Goal: Ask a question

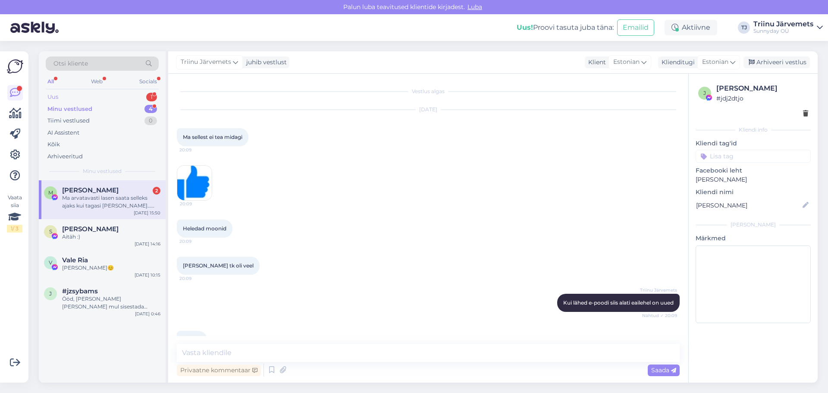
scroll to position [4402, 0]
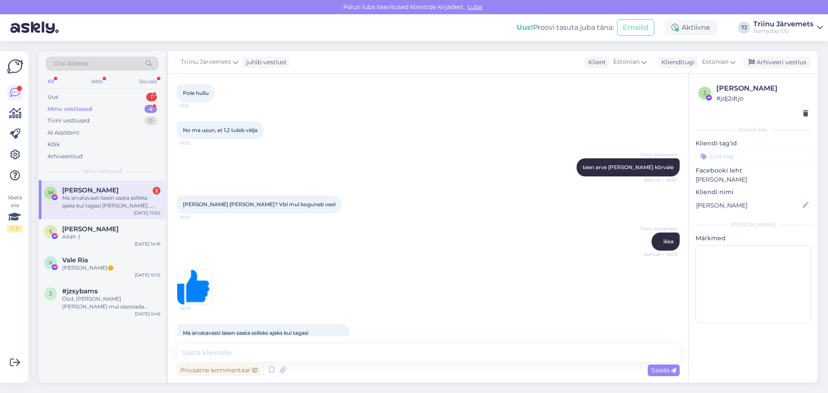
click at [260, 353] on textarea at bounding box center [428, 353] width 503 height 18
click at [104, 205] on div "Ma arvatavasti lasen saata selleks ajaks kui tagasi [PERSON_NAME]…äkki ikka tul…" at bounding box center [111, 202] width 98 height 16
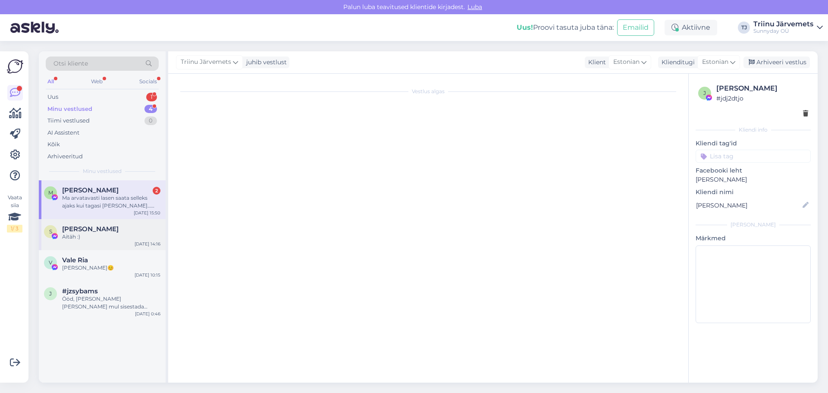
scroll to position [3958, 0]
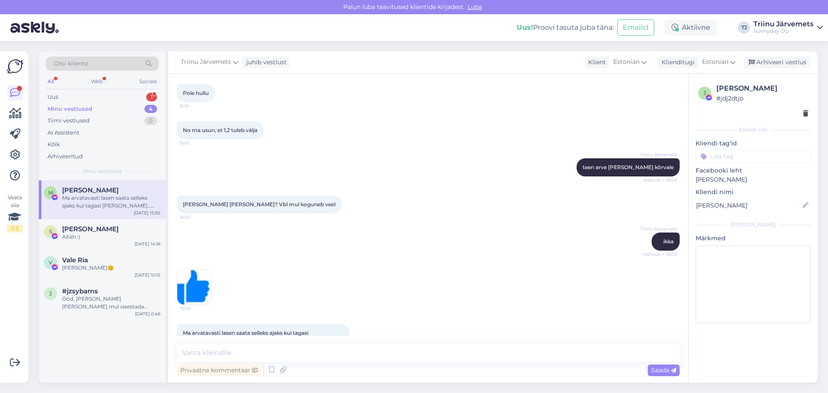
drag, startPoint x: 48, startPoint y: 82, endPoint x: 53, endPoint y: 83, distance: 4.3
click at [49, 82] on div "All" at bounding box center [51, 81] width 10 height 11
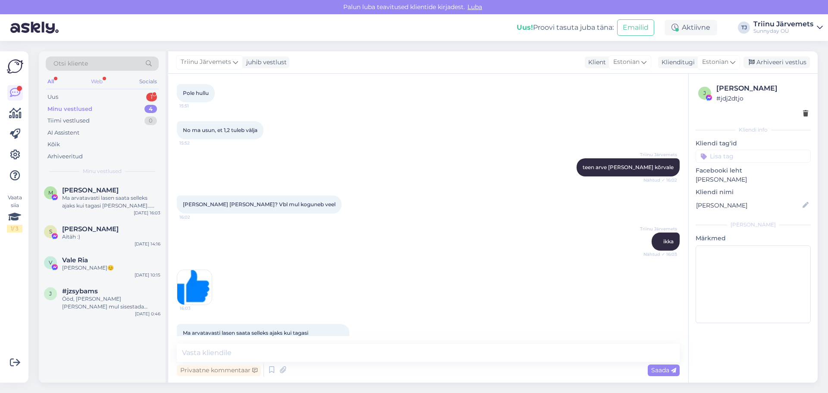
click at [94, 82] on div "Web" at bounding box center [96, 81] width 15 height 11
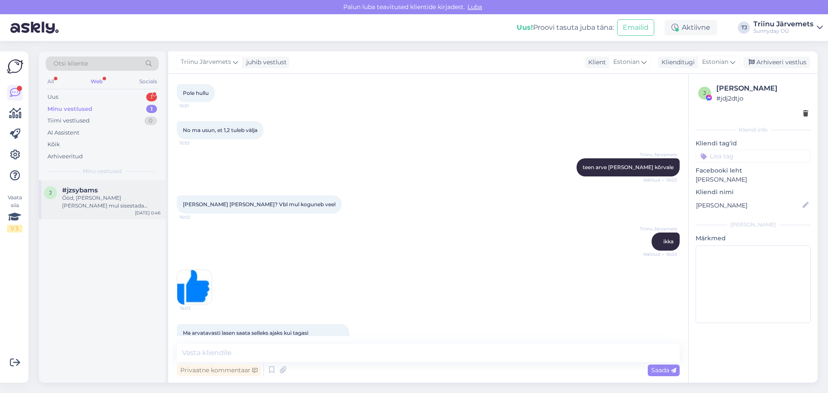
click at [115, 201] on div "Ööd, [PERSON_NAME] [PERSON_NAME] mul sisestada sooduskoode? Mul on neid üsna mi…" at bounding box center [111, 202] width 98 height 16
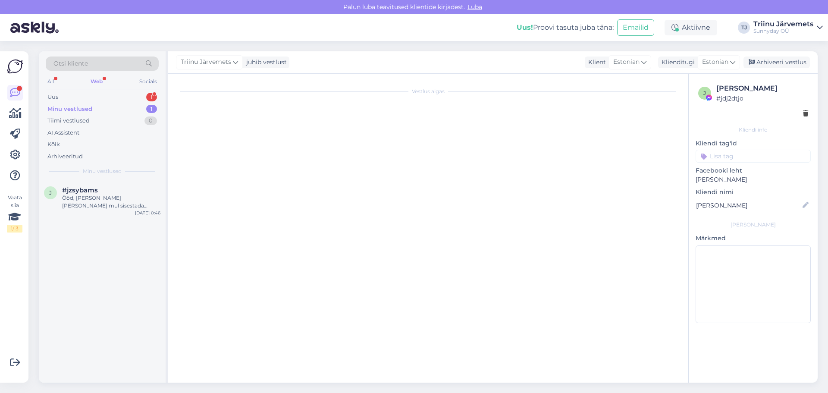
scroll to position [413, 0]
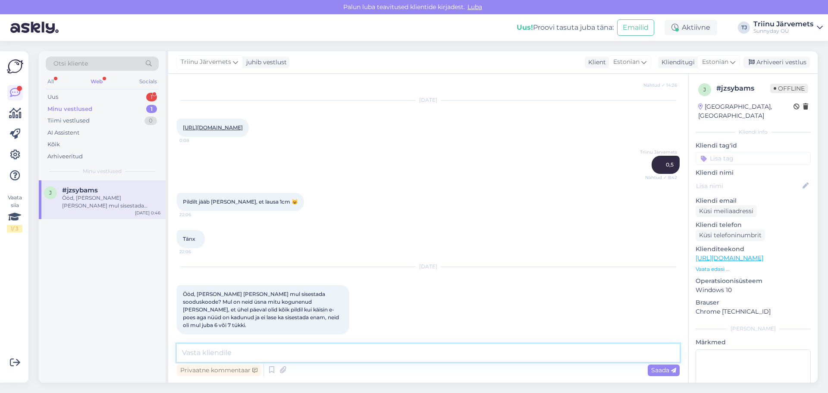
click at [244, 354] on textarea at bounding box center [428, 353] width 503 height 18
type textarea "Tere"
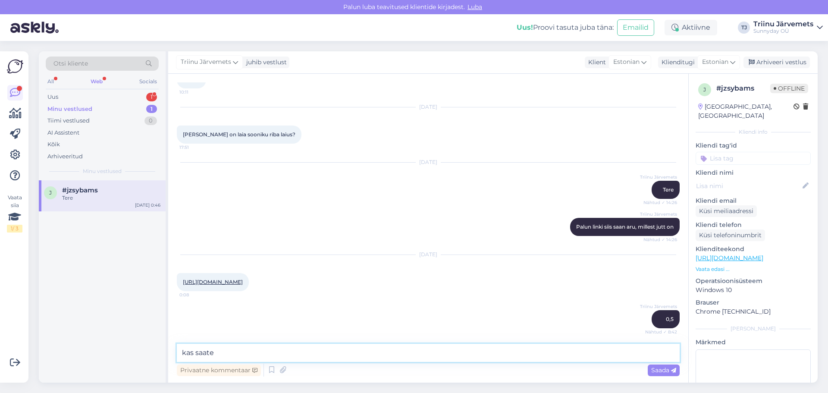
scroll to position [469, 0]
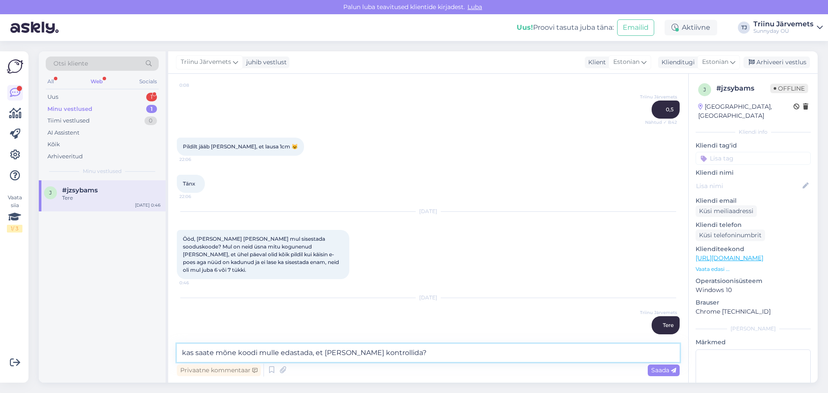
type textarea "kas saate mõne koodi mulle edastada, et [PERSON_NAME] kontrollida?"
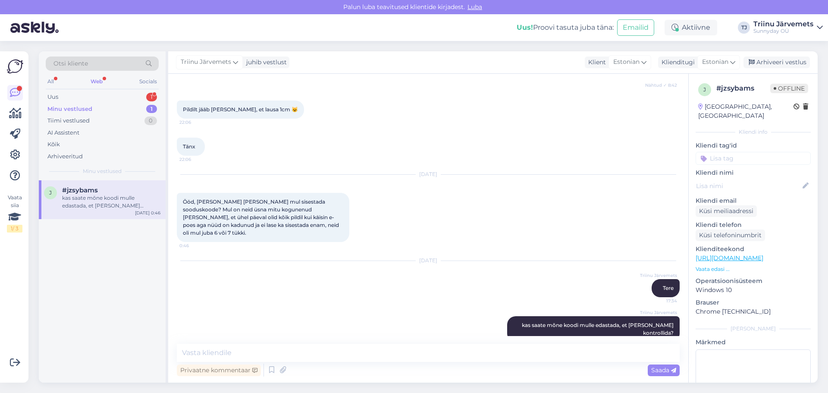
click at [95, 81] on div "Web" at bounding box center [97, 81] width 16 height 11
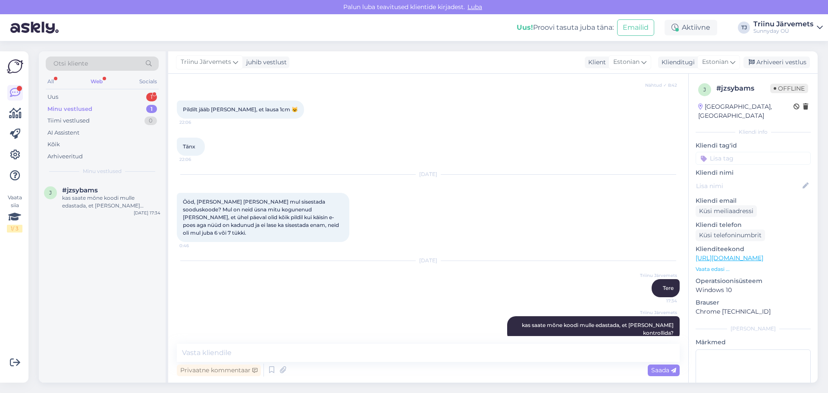
click at [71, 82] on div "All Web Socials" at bounding box center [102, 82] width 113 height 13
click at [52, 83] on div "All" at bounding box center [51, 81] width 10 height 11
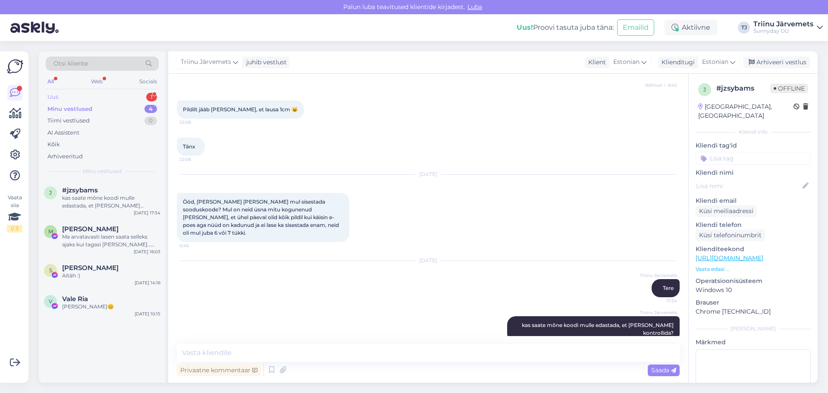
click at [54, 97] on div "Uus" at bounding box center [52, 97] width 11 height 9
